Goal: Information Seeking & Learning: Learn about a topic

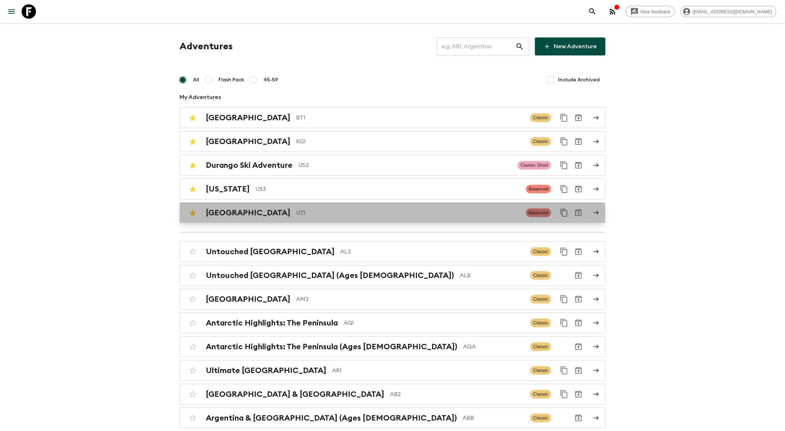
click at [296, 211] on p "UZ1" at bounding box center [408, 212] width 224 height 9
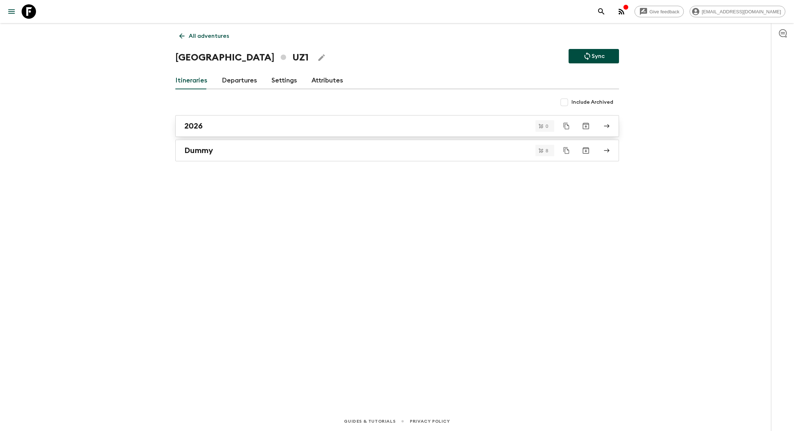
click at [254, 127] on div "2026" at bounding box center [390, 125] width 412 height 9
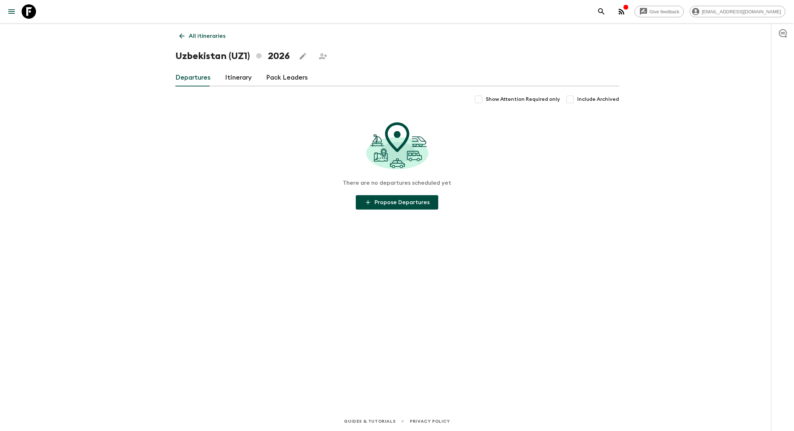
click at [233, 82] on link "Itinerary" at bounding box center [238, 77] width 27 height 17
